Goal: Task Accomplishment & Management: Manage account settings

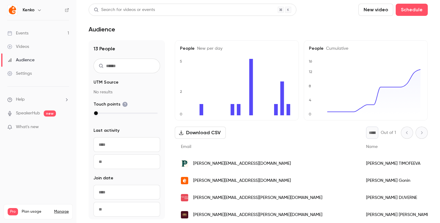
click at [206, 147] on div "Email" at bounding box center [267, 147] width 185 height 16
click at [28, 35] on div "Events" at bounding box center [17, 33] width 21 height 6
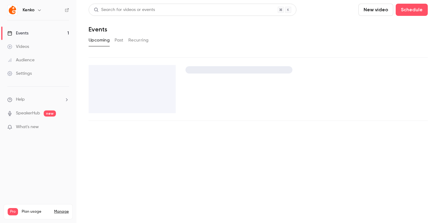
click at [234, 89] on div at bounding box center [258, 88] width 339 height 63
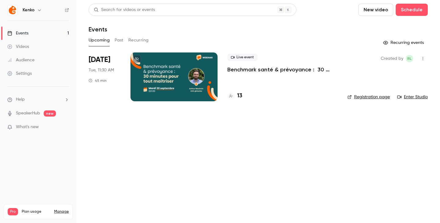
click at [371, 96] on link "Registration page" at bounding box center [368, 97] width 42 height 6
click at [184, 82] on div at bounding box center [173, 77] width 87 height 49
click at [363, 98] on link "Registration page" at bounding box center [368, 97] width 42 height 6
